Goal: Information Seeking & Learning: Learn about a topic

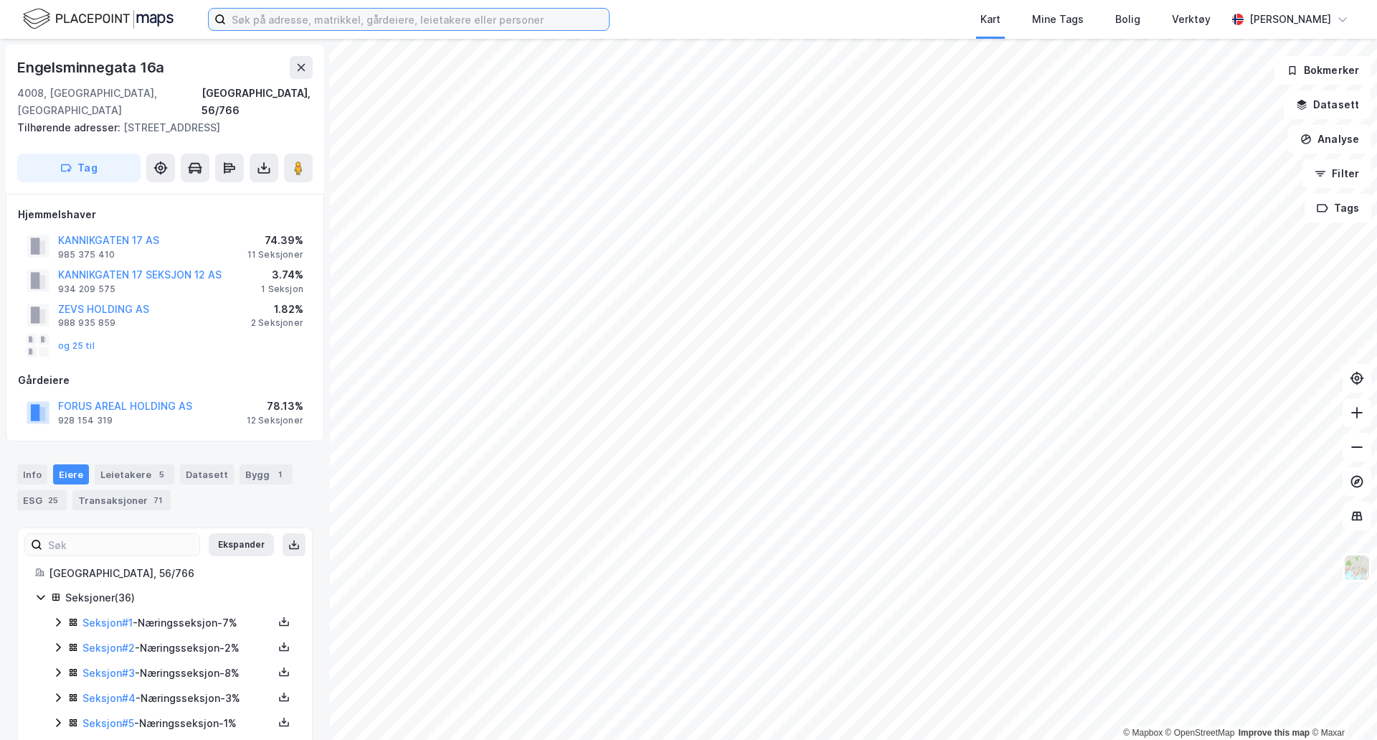
click at [299, 21] on input at bounding box center [417, 20] width 383 height 22
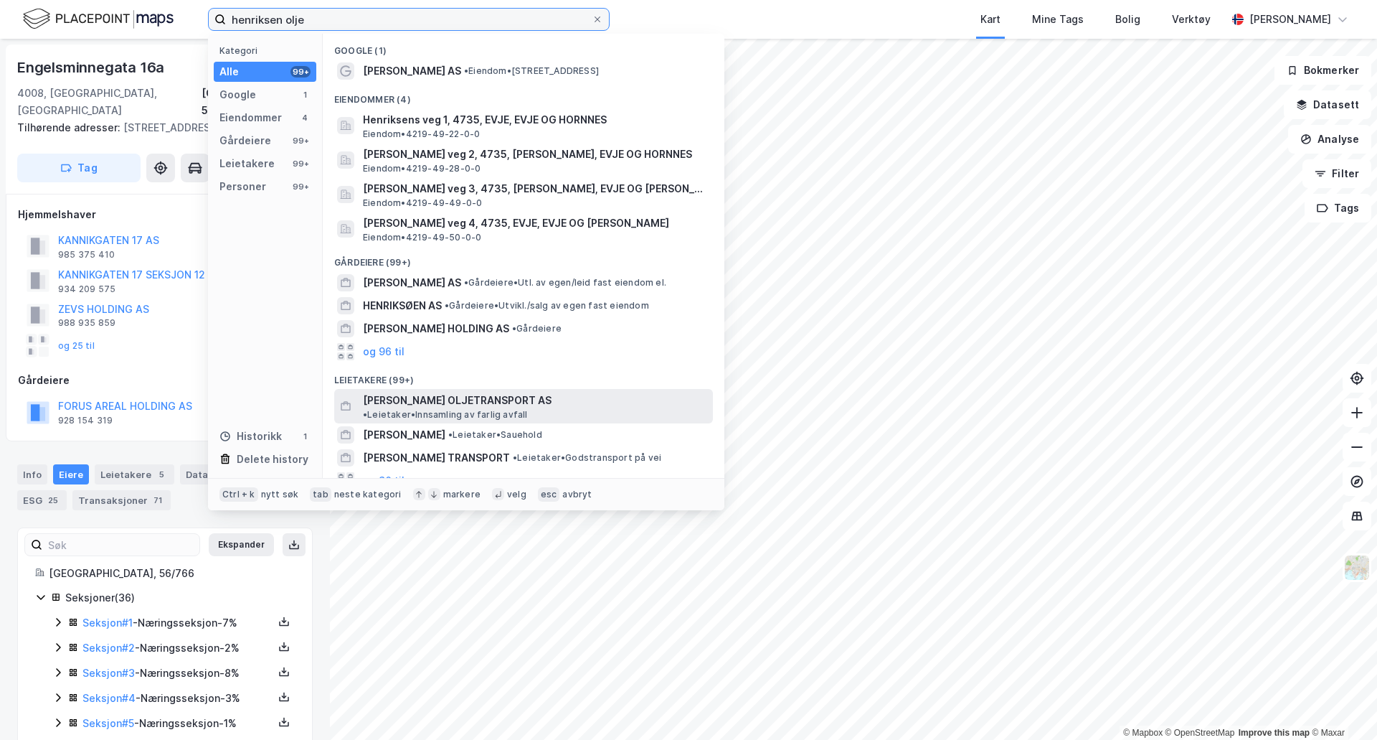
type input "henriksen olje"
click at [419, 400] on span "[PERSON_NAME] OLJETRANSPORT AS" at bounding box center [457, 400] width 189 height 17
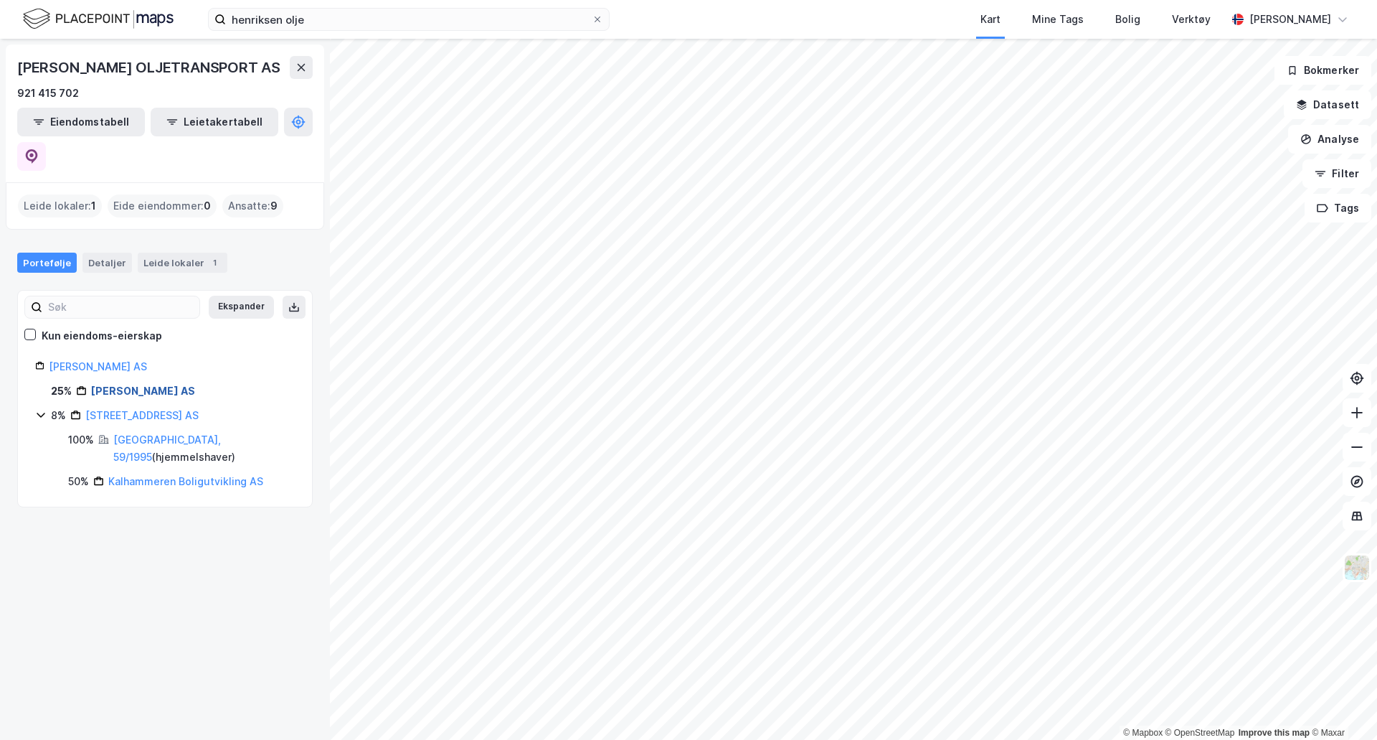
click at [154, 385] on link "[PERSON_NAME] AS" at bounding box center [143, 391] width 104 height 12
click at [108, 360] on link "[PERSON_NAME] AS" at bounding box center [98, 366] width 98 height 12
click at [151, 433] on link "[GEOGRAPHIC_DATA], 59/1995" at bounding box center [167, 447] width 108 height 29
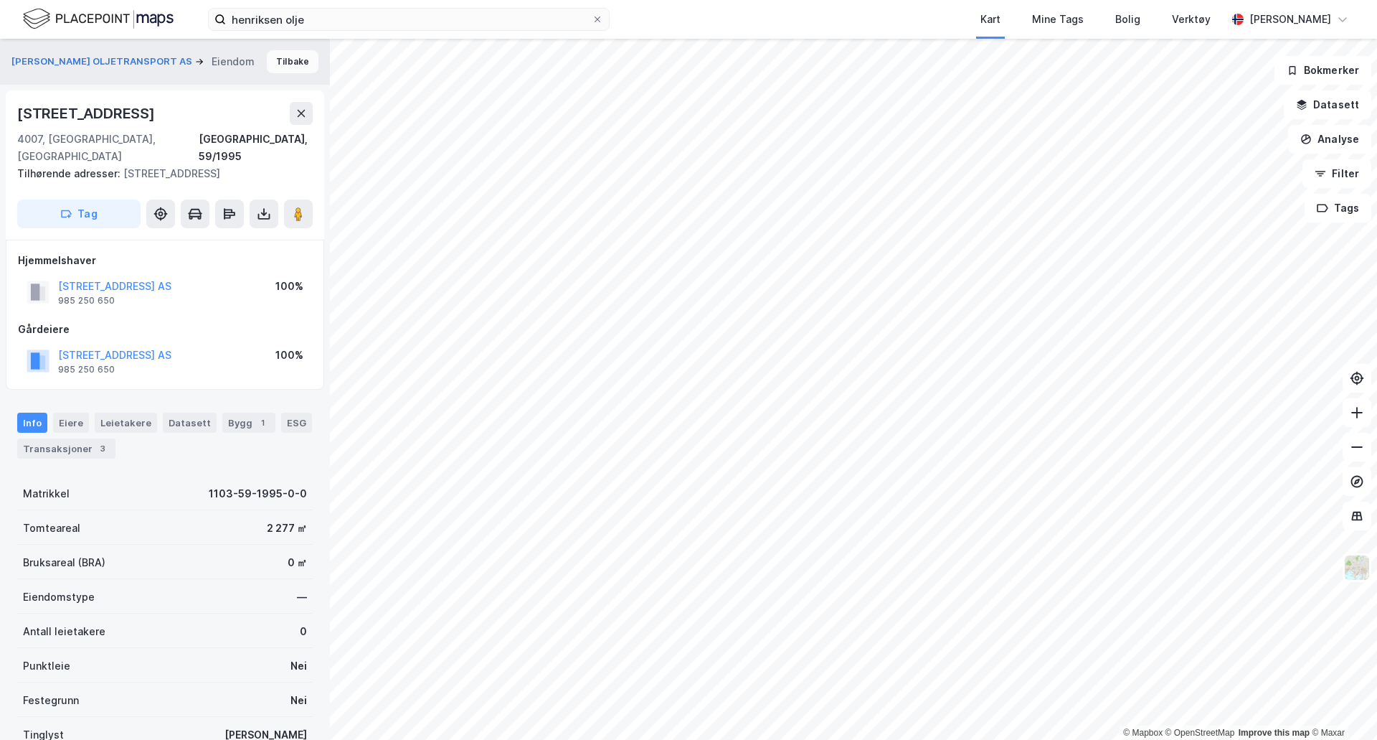
click at [268, 56] on button "Tilbake" at bounding box center [293, 61] width 52 height 23
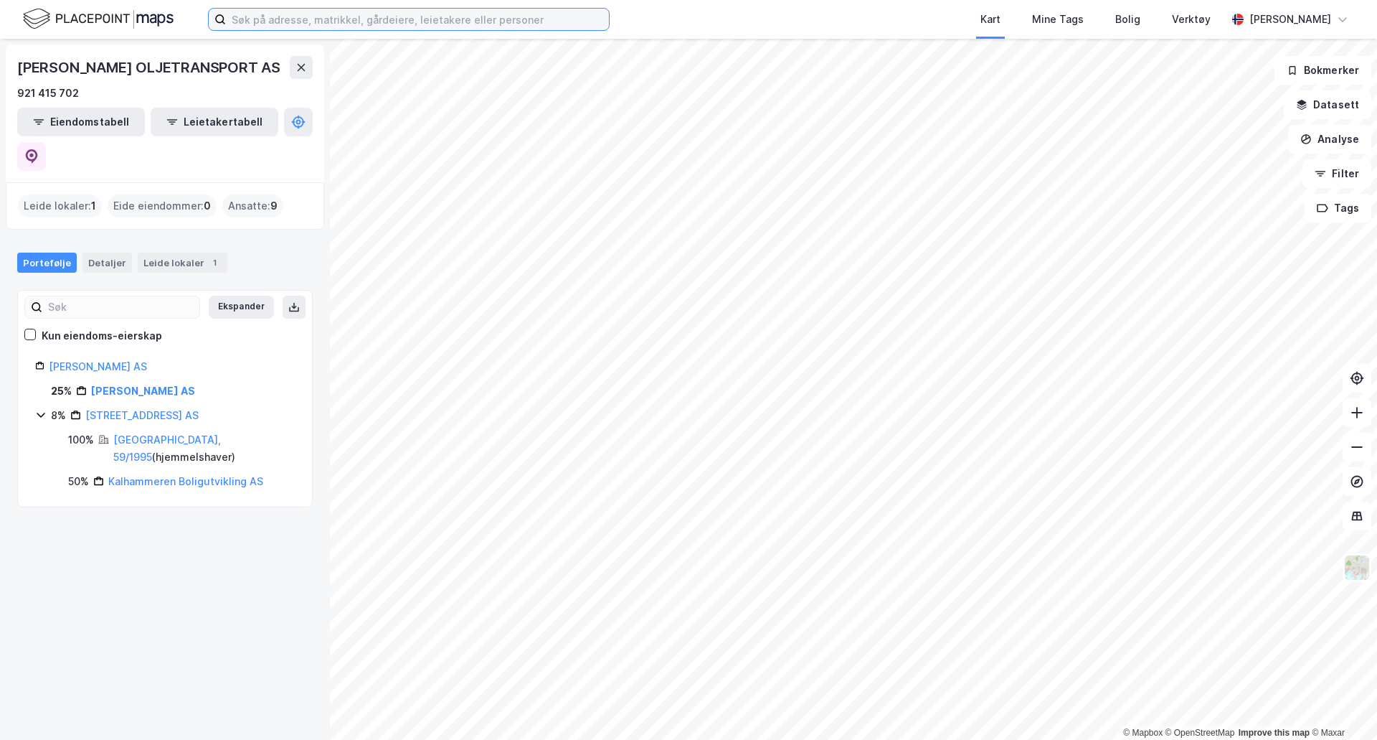
click at [326, 24] on input at bounding box center [417, 20] width 383 height 22
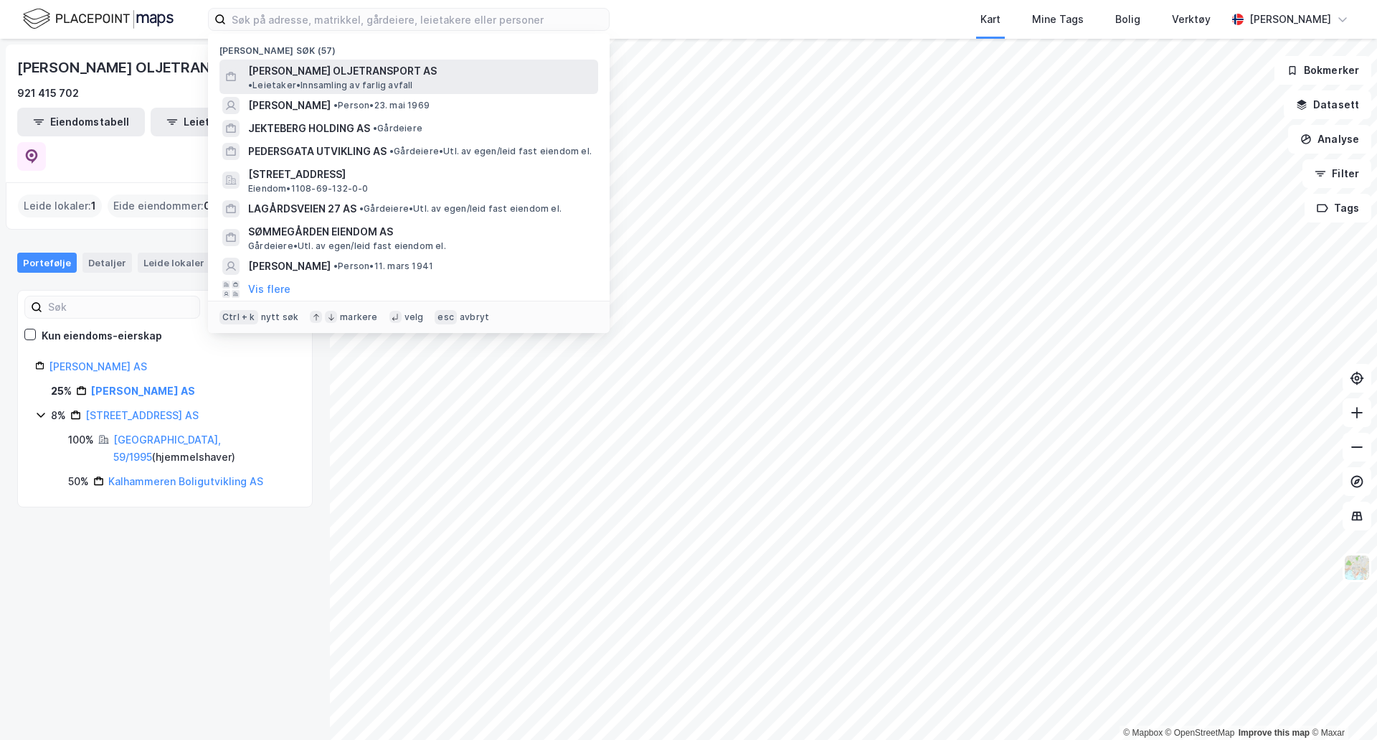
click at [317, 67] on span "[PERSON_NAME] OLJETRANSPORT AS" at bounding box center [342, 70] width 189 height 17
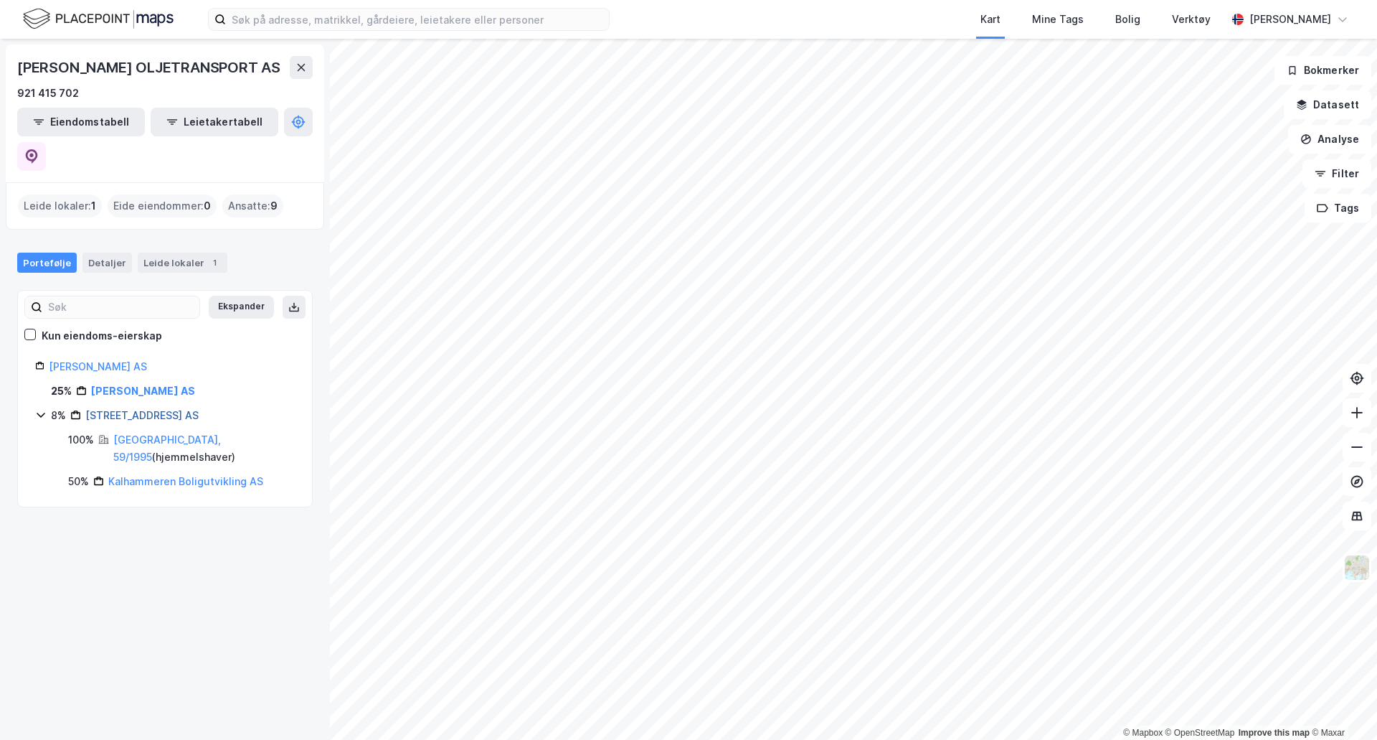
click at [133, 409] on link "[STREET_ADDRESS] AS" at bounding box center [141, 415] width 113 height 12
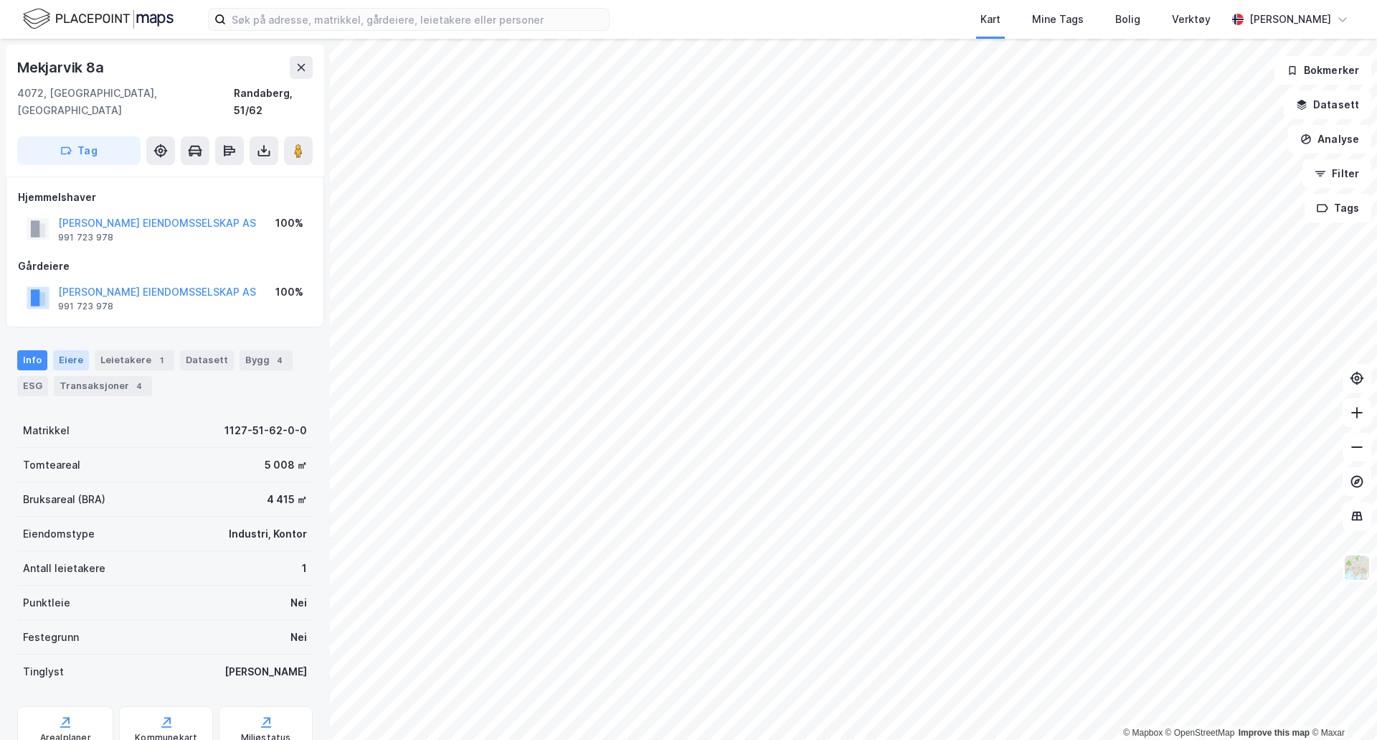
click at [69, 350] on div "Eiere" at bounding box center [71, 360] width 36 height 20
